Goal: Task Accomplishment & Management: Use online tool/utility

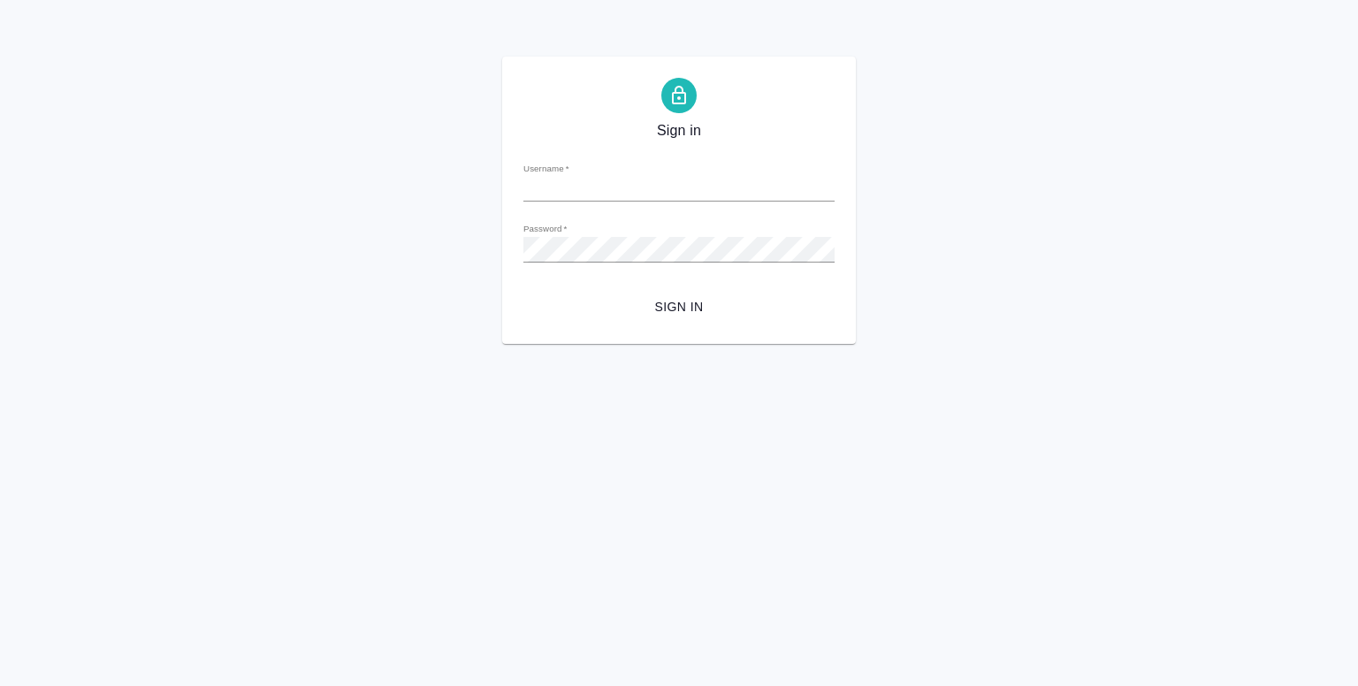
type input "y.shentsov@awatera.com"
click at [700, 316] on span "Sign in" at bounding box center [678, 307] width 283 height 22
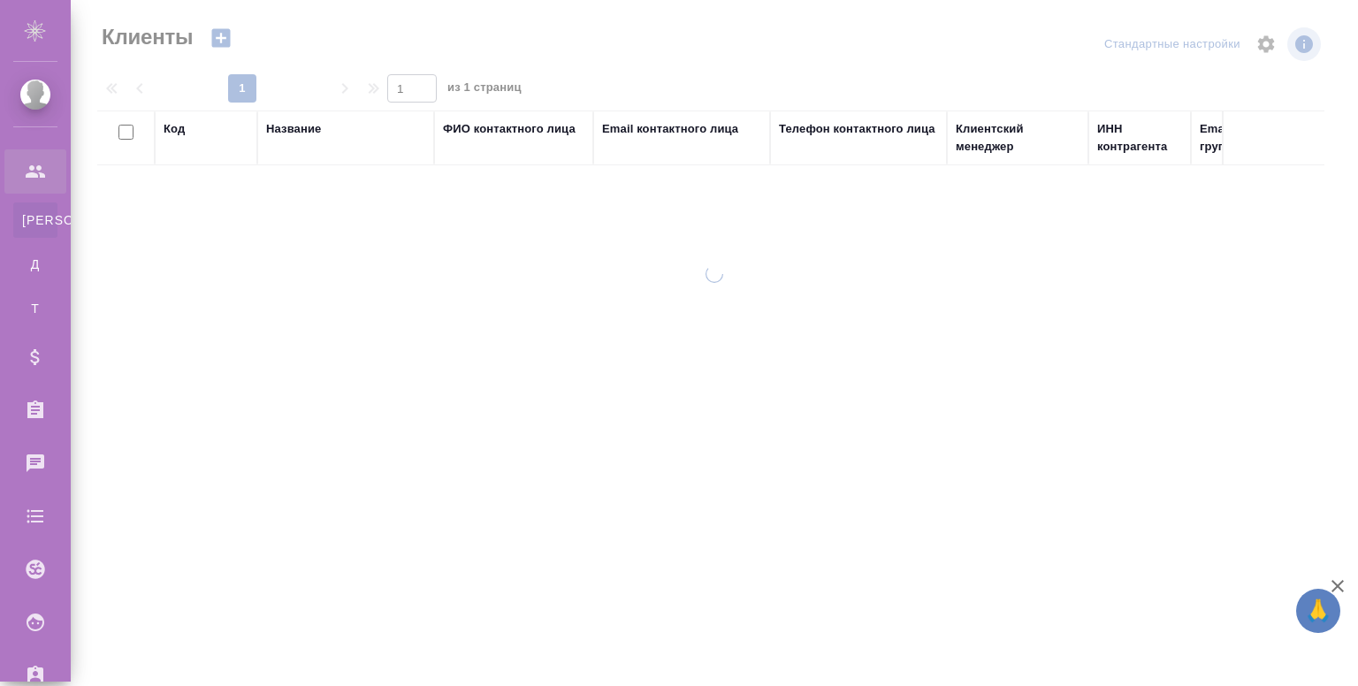
select select "RU"
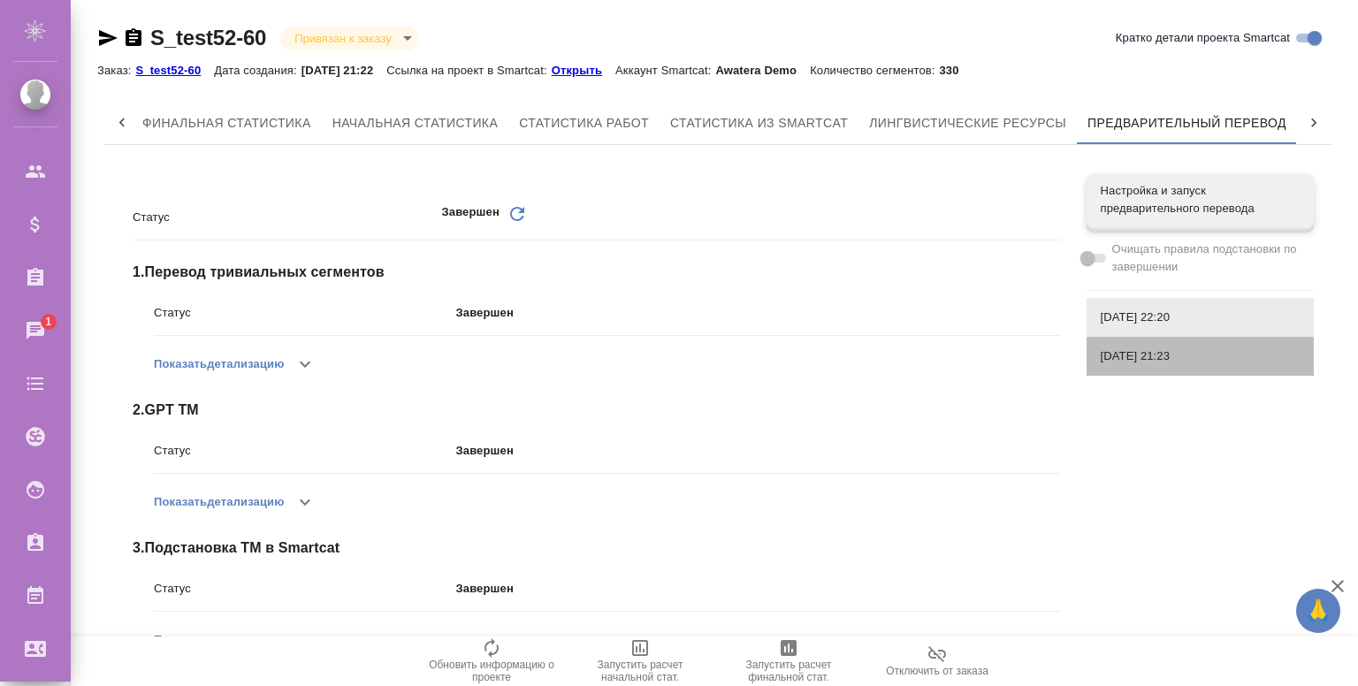
click at [1175, 361] on span "08.09.2025, 21:23" at bounding box center [1199, 356] width 199 height 18
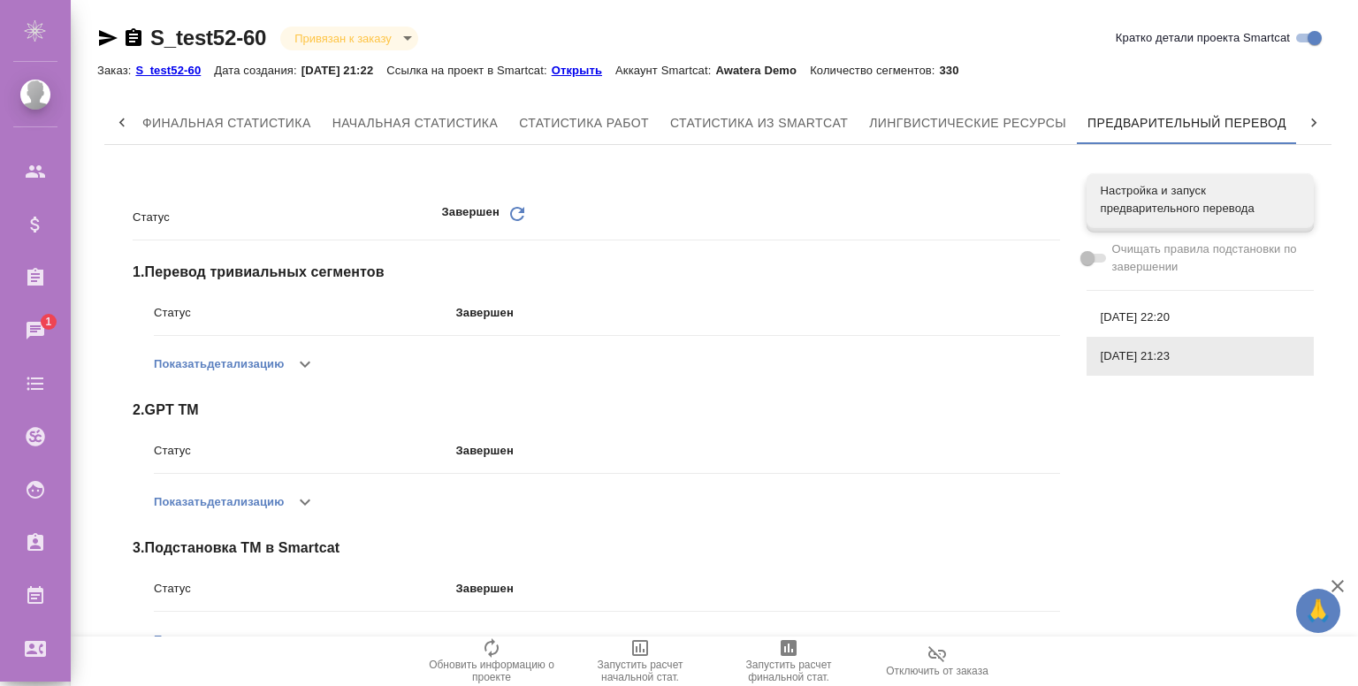
scroll to position [324, 0]
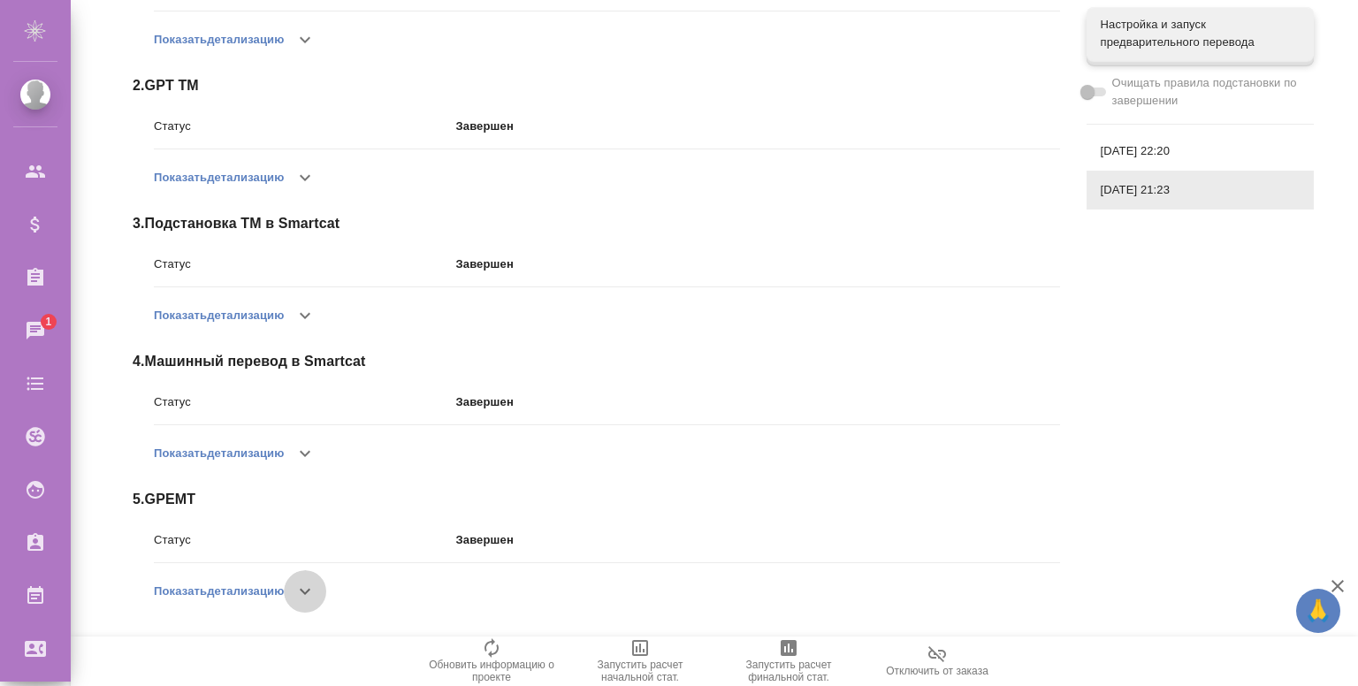
click at [326, 584] on button "button" at bounding box center [305, 591] width 42 height 42
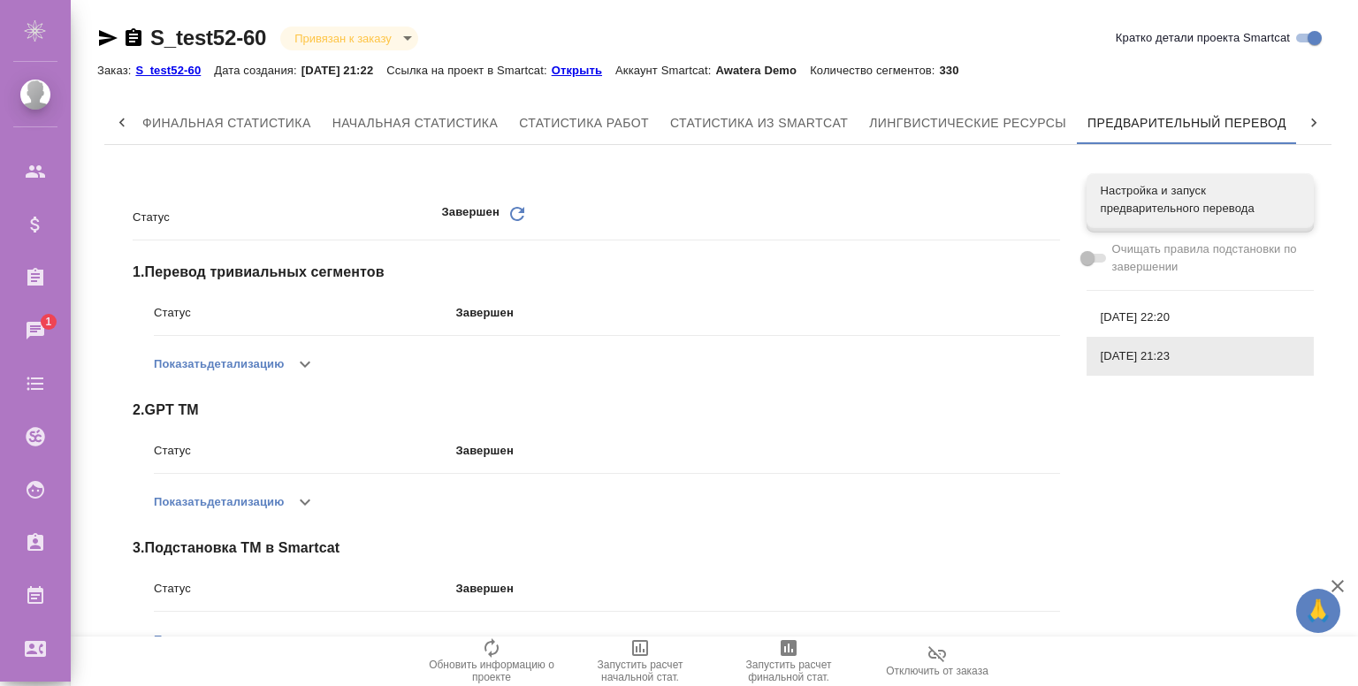
scroll to position [369, 0]
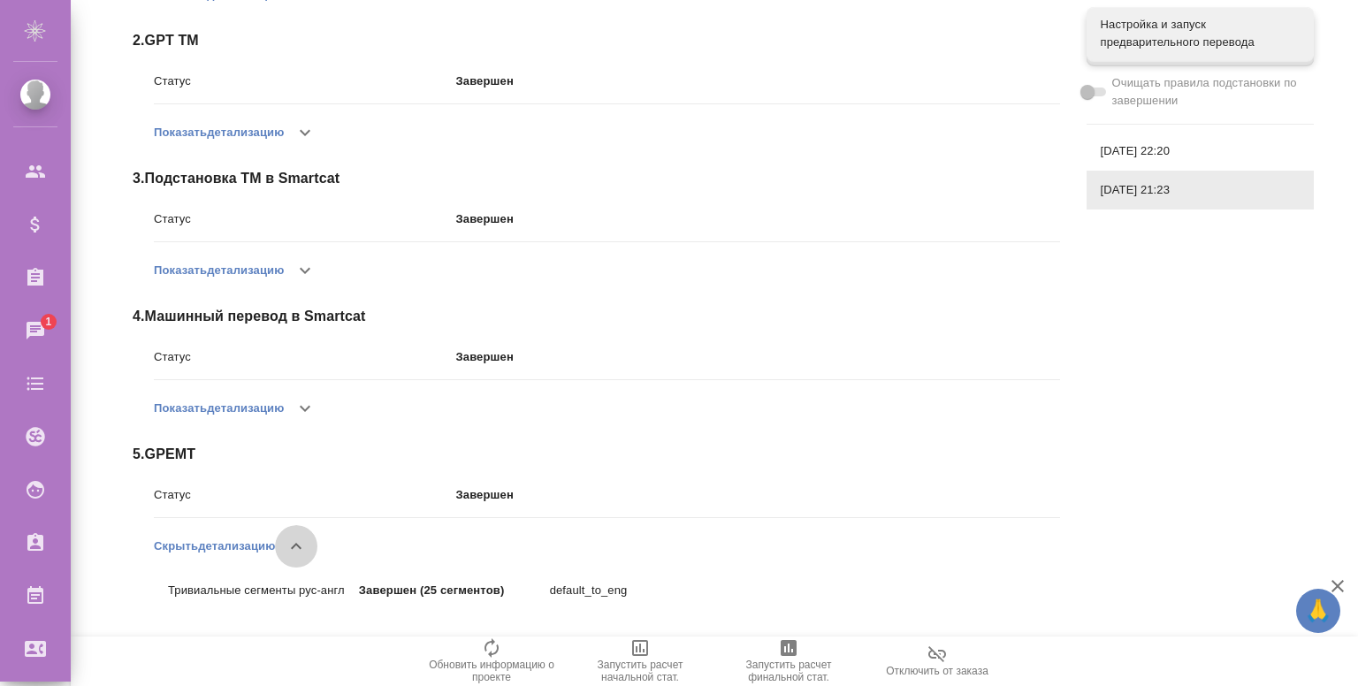
click at [301, 544] on icon "button" at bounding box center [296, 546] width 11 height 6
